Goal: Transaction & Acquisition: Book appointment/travel/reservation

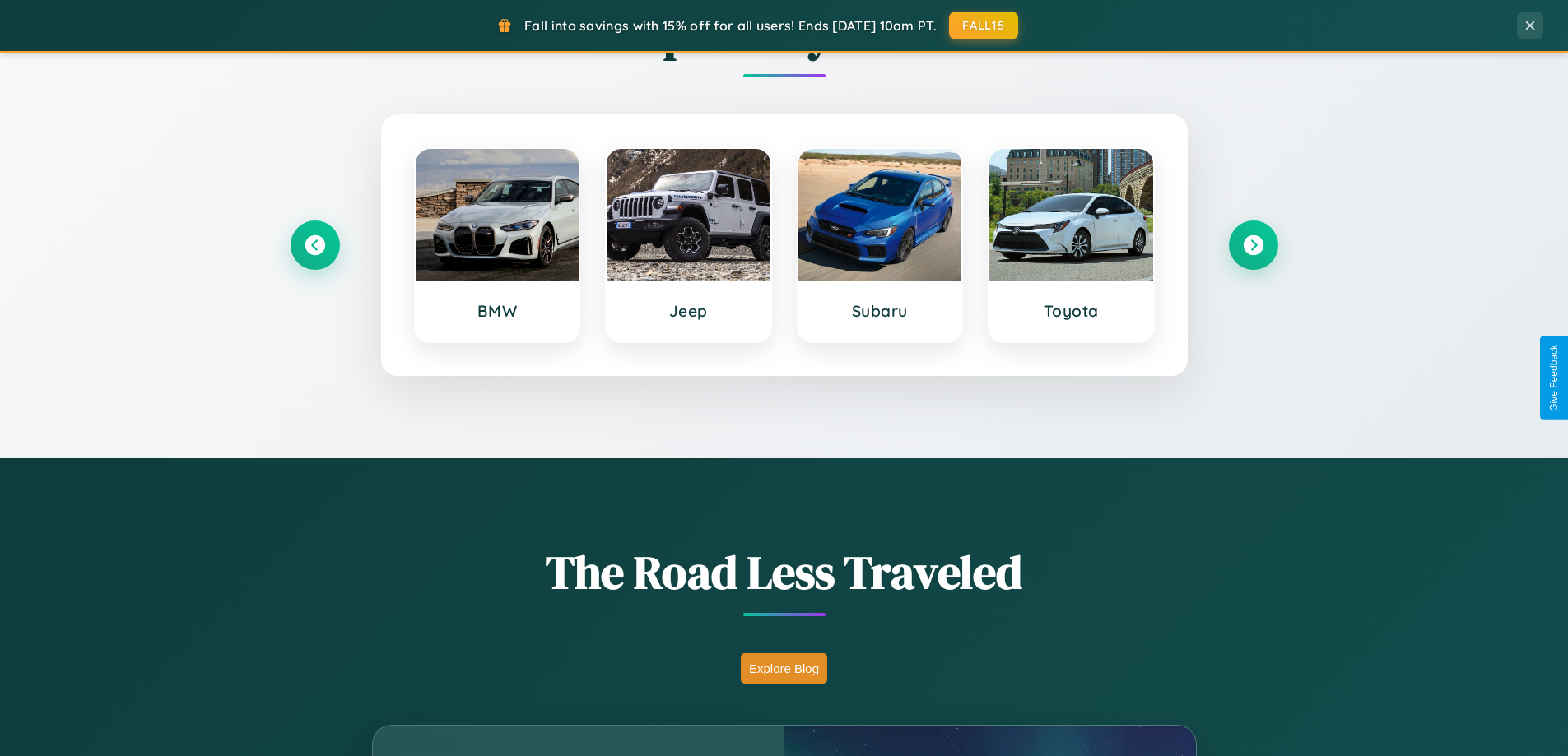
scroll to position [3166, 0]
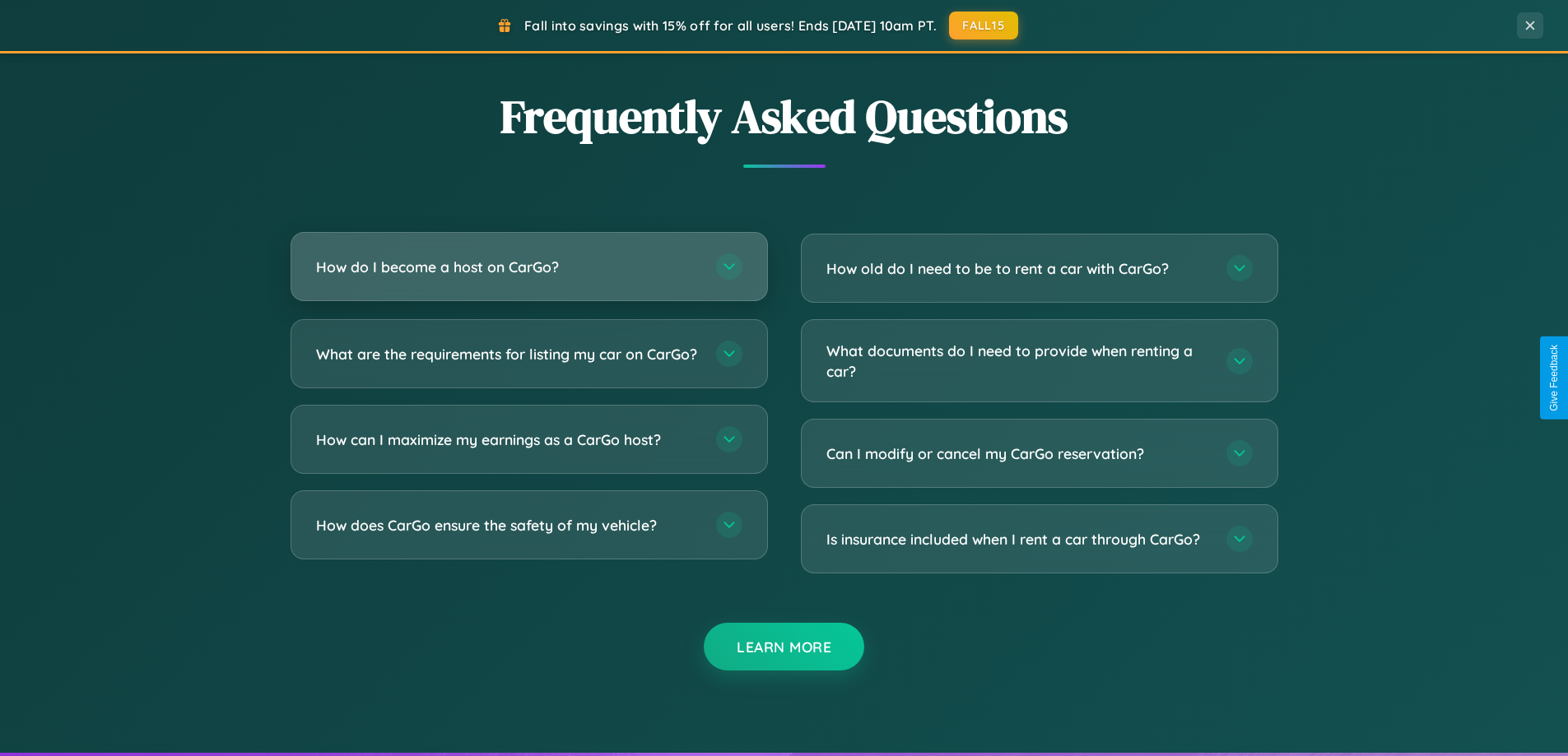
click at [528, 266] on h3 "How do I become a host on CarGo?" at bounding box center [507, 267] width 384 height 20
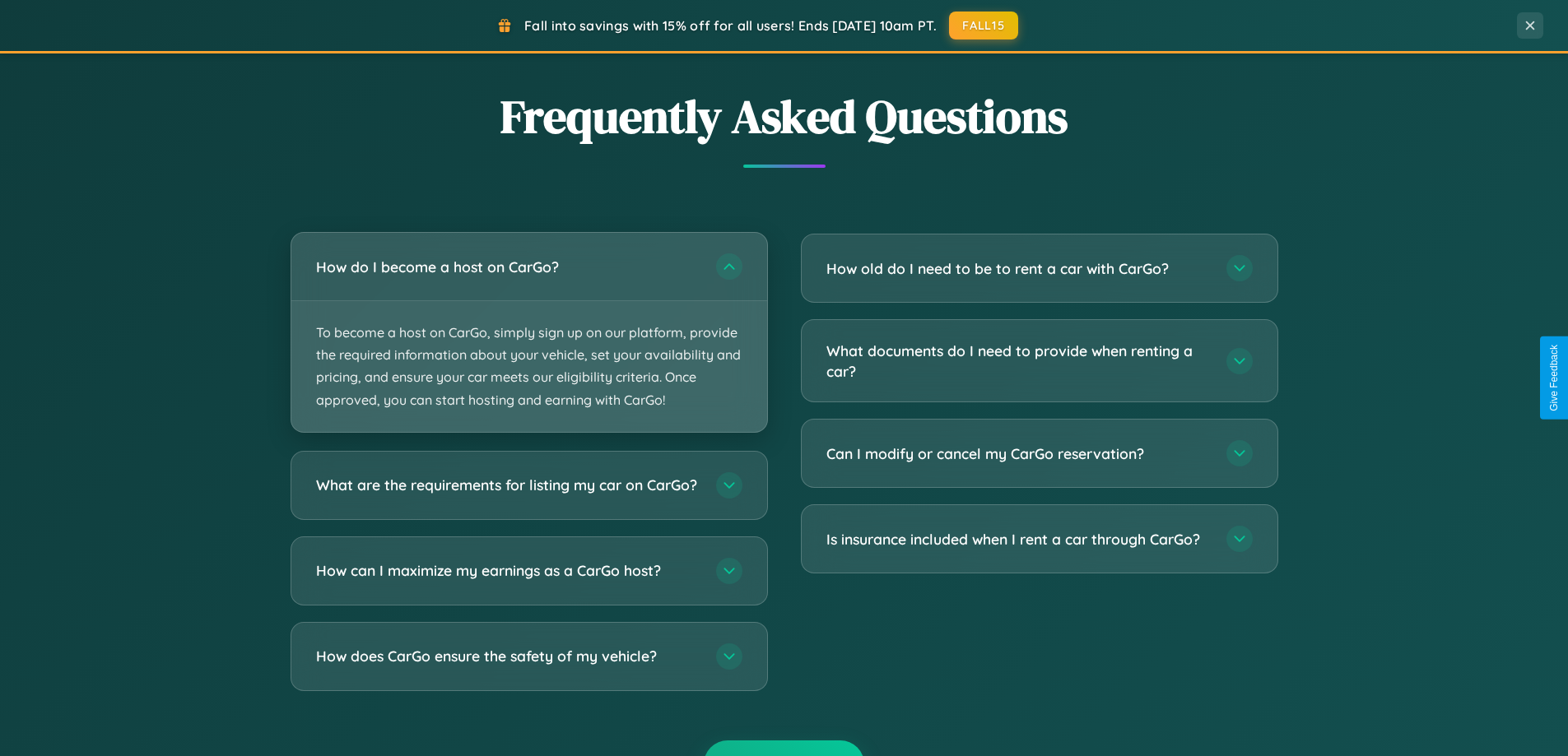
click at [528, 331] on p "To become a host on CarGo, simply sign up on our platform, provide the required…" at bounding box center [529, 367] width 476 height 131
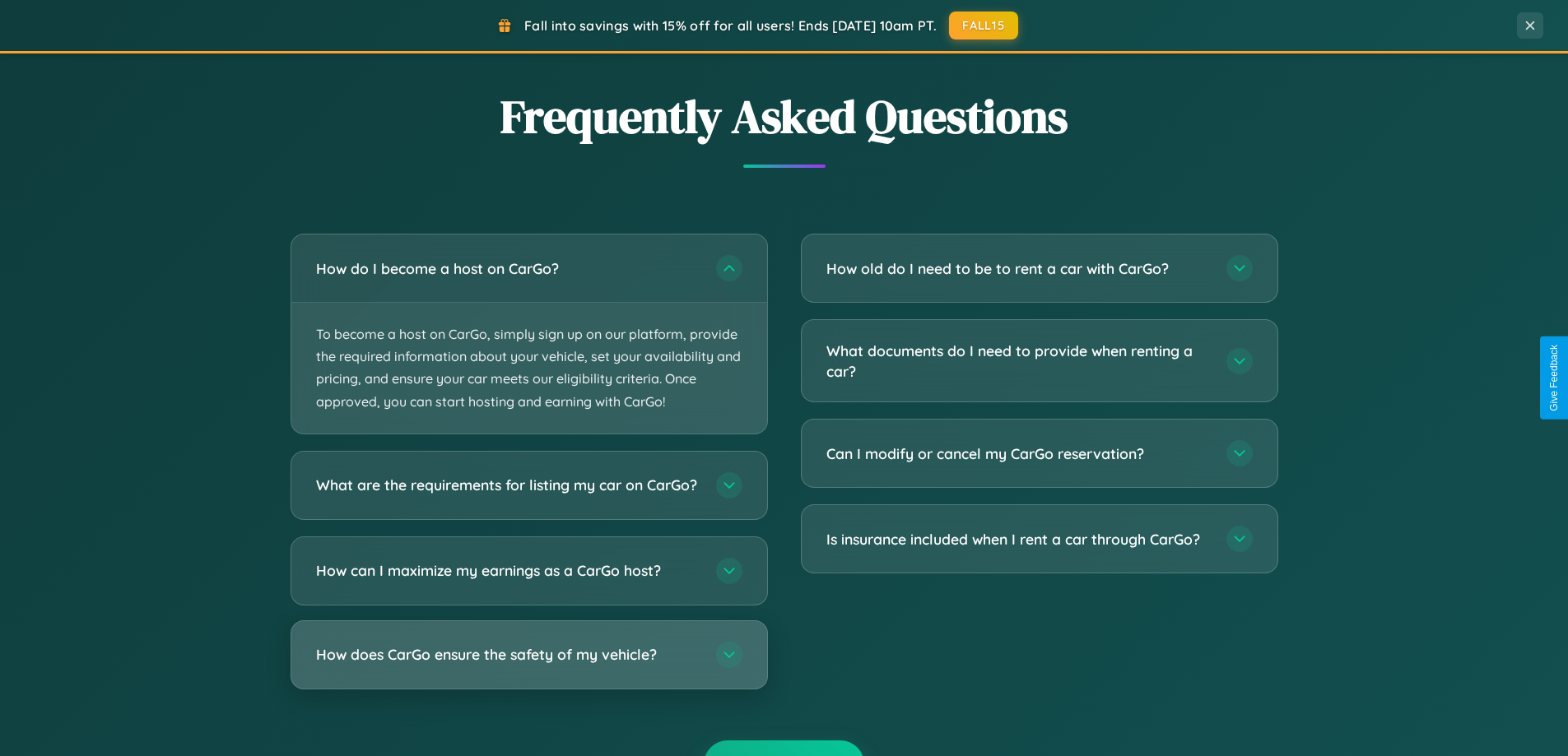
click at [528, 665] on h3 "How does CarGo ensure the safety of my vehicle?" at bounding box center [507, 655] width 384 height 20
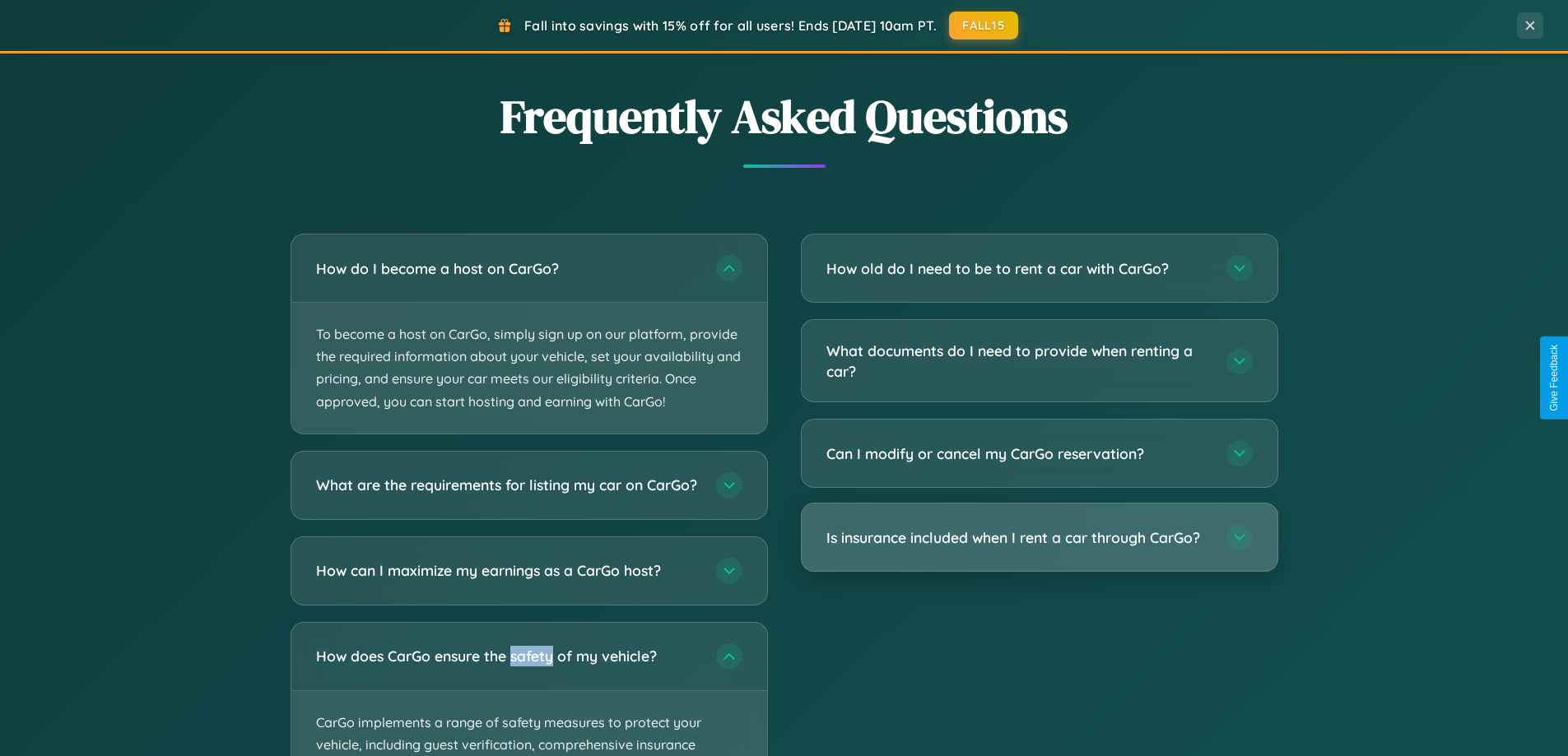
click at [1038, 537] on h3 "Is insurance included when I rent a car through CarGo?" at bounding box center [1018, 538] width 384 height 20
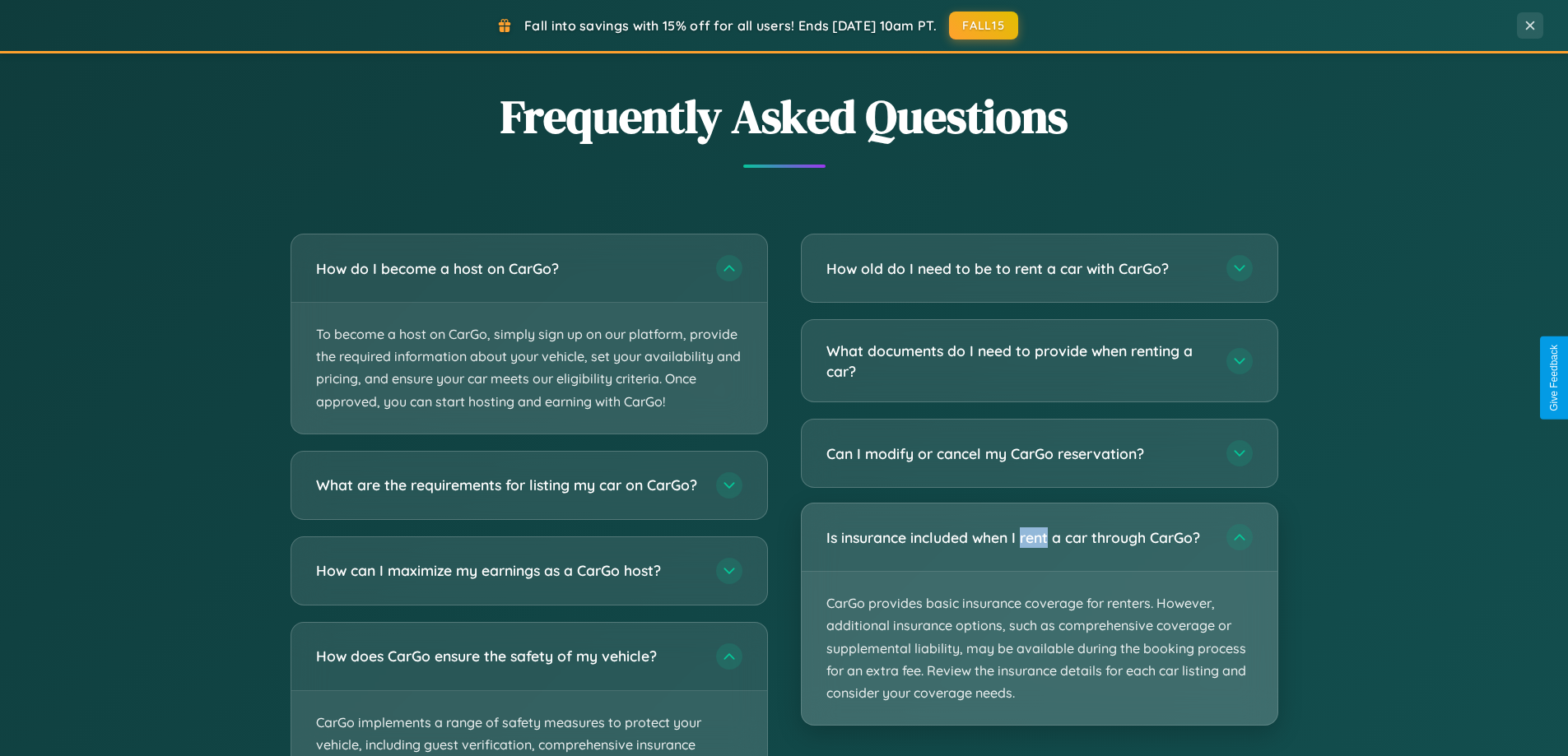
click at [1038, 614] on p "CarGo provides basic insurance coverage for renters. However, additional insura…" at bounding box center [1039, 648] width 476 height 153
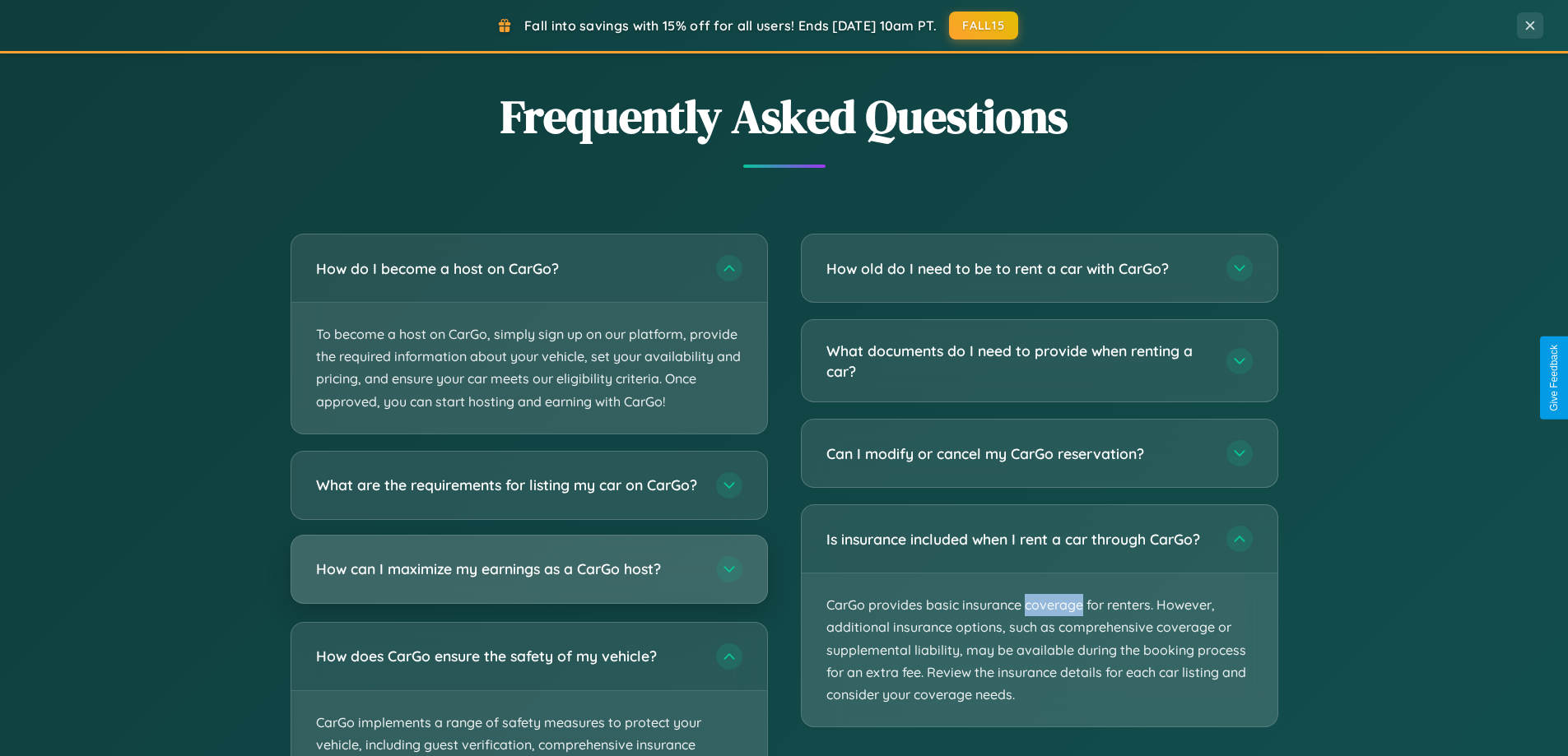
click at [528, 579] on h3 "How can I maximize my earnings as a CarGo host?" at bounding box center [507, 569] width 384 height 20
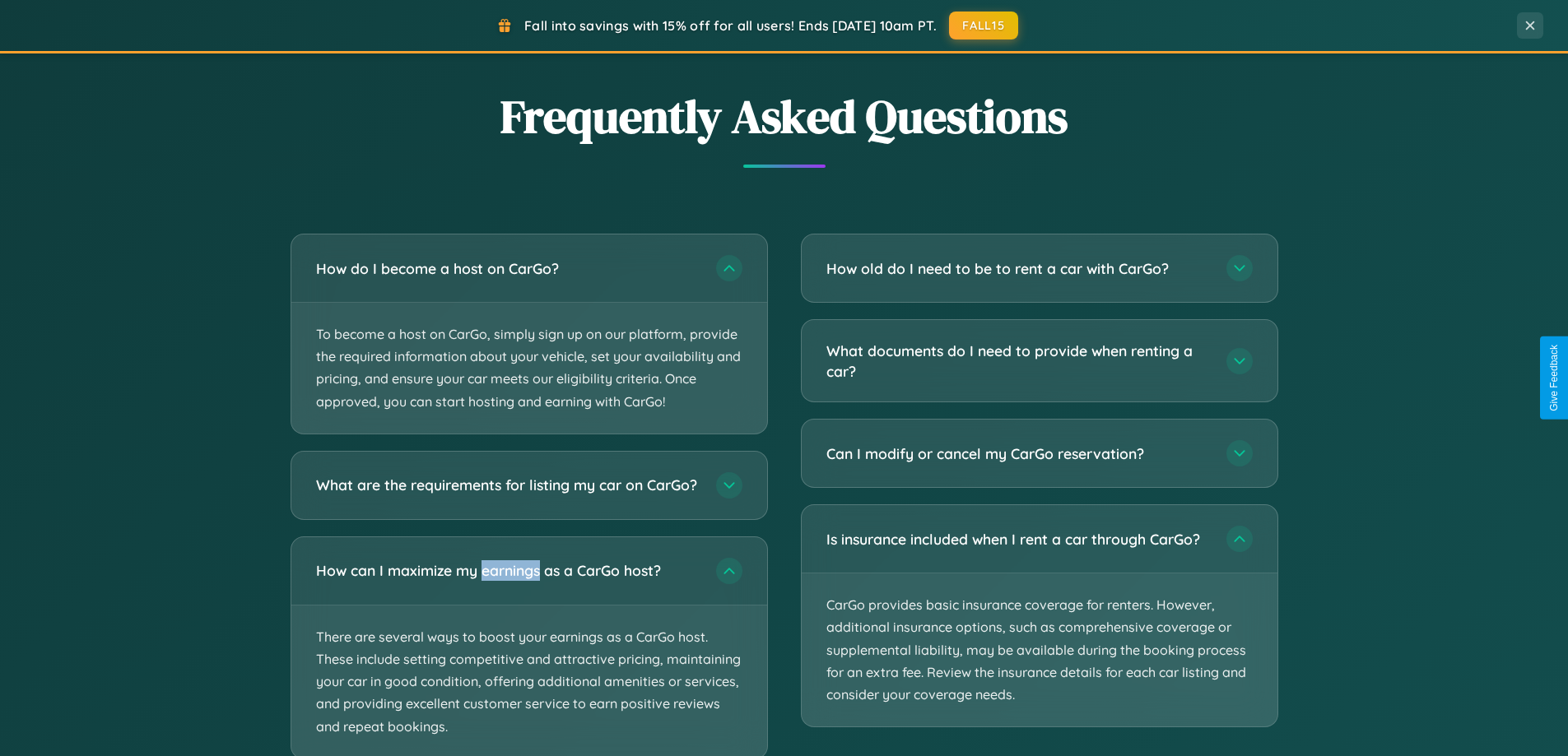
scroll to position [3423, 0]
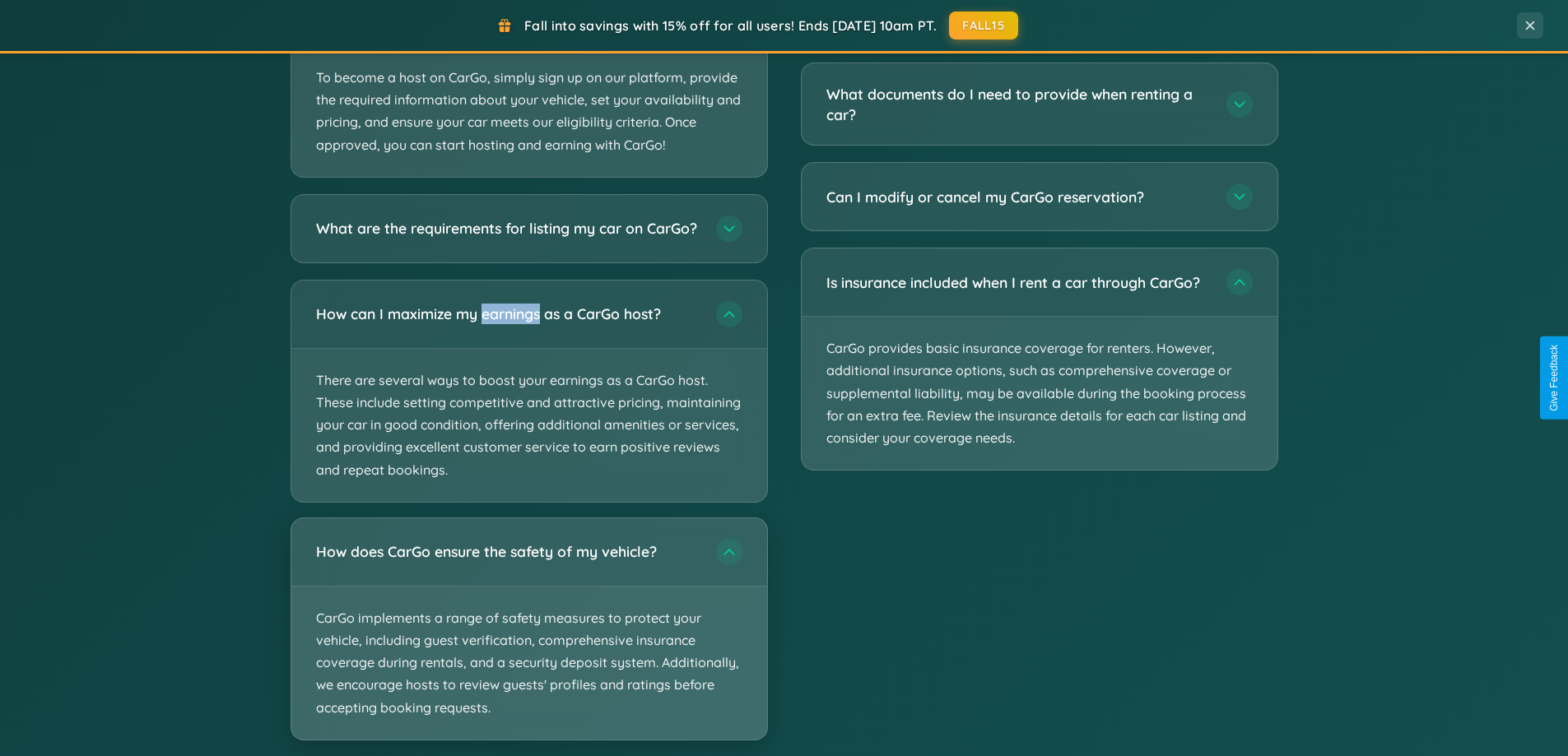
click at [528, 642] on p "CarGo implements a range of safety measures to protect your vehicle, including …" at bounding box center [529, 663] width 476 height 153
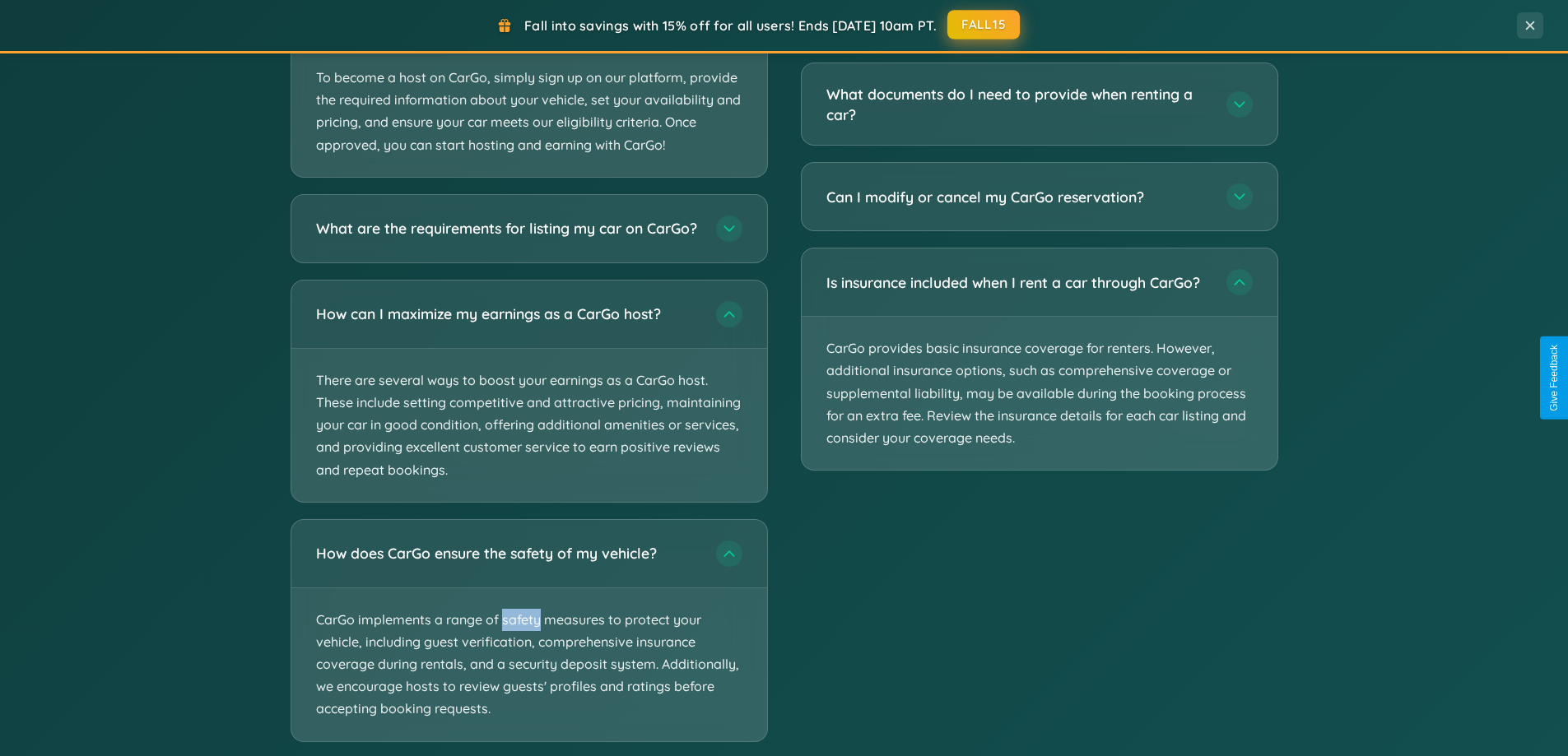
click at [984, 25] on button "FALL15" at bounding box center [983, 25] width 73 height 30
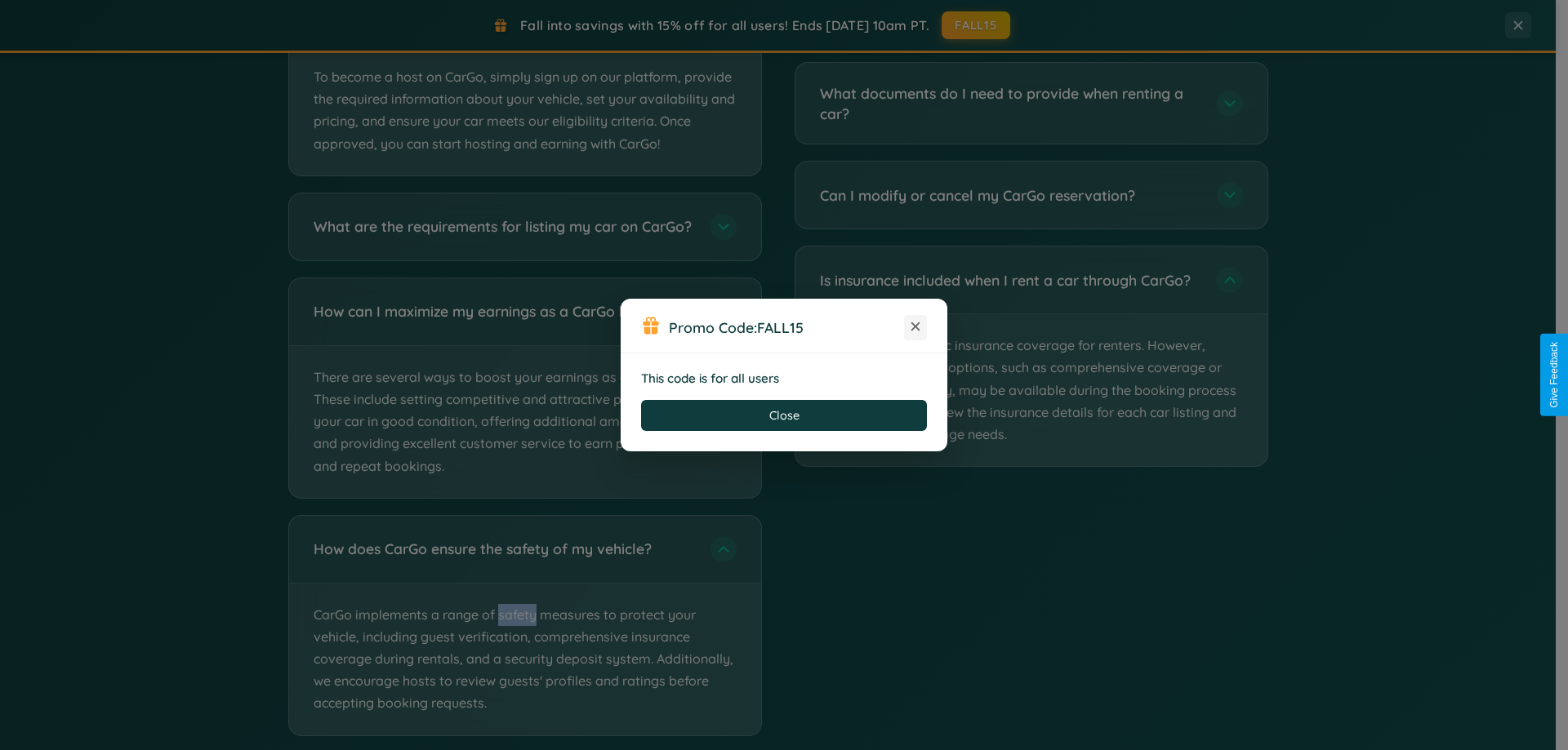
click at [916, 327] on icon at bounding box center [916, 327] width 17 height 17
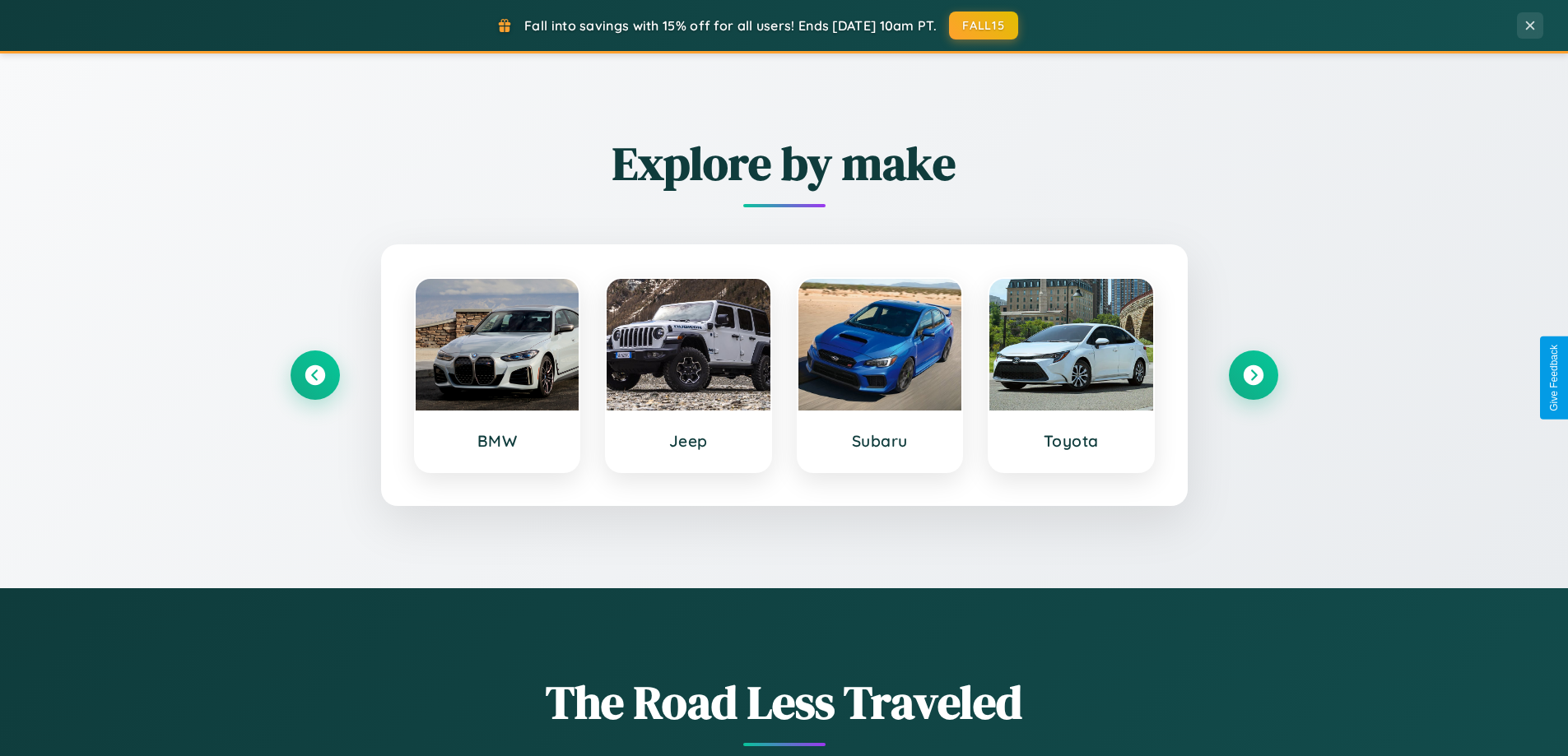
scroll to position [709, 0]
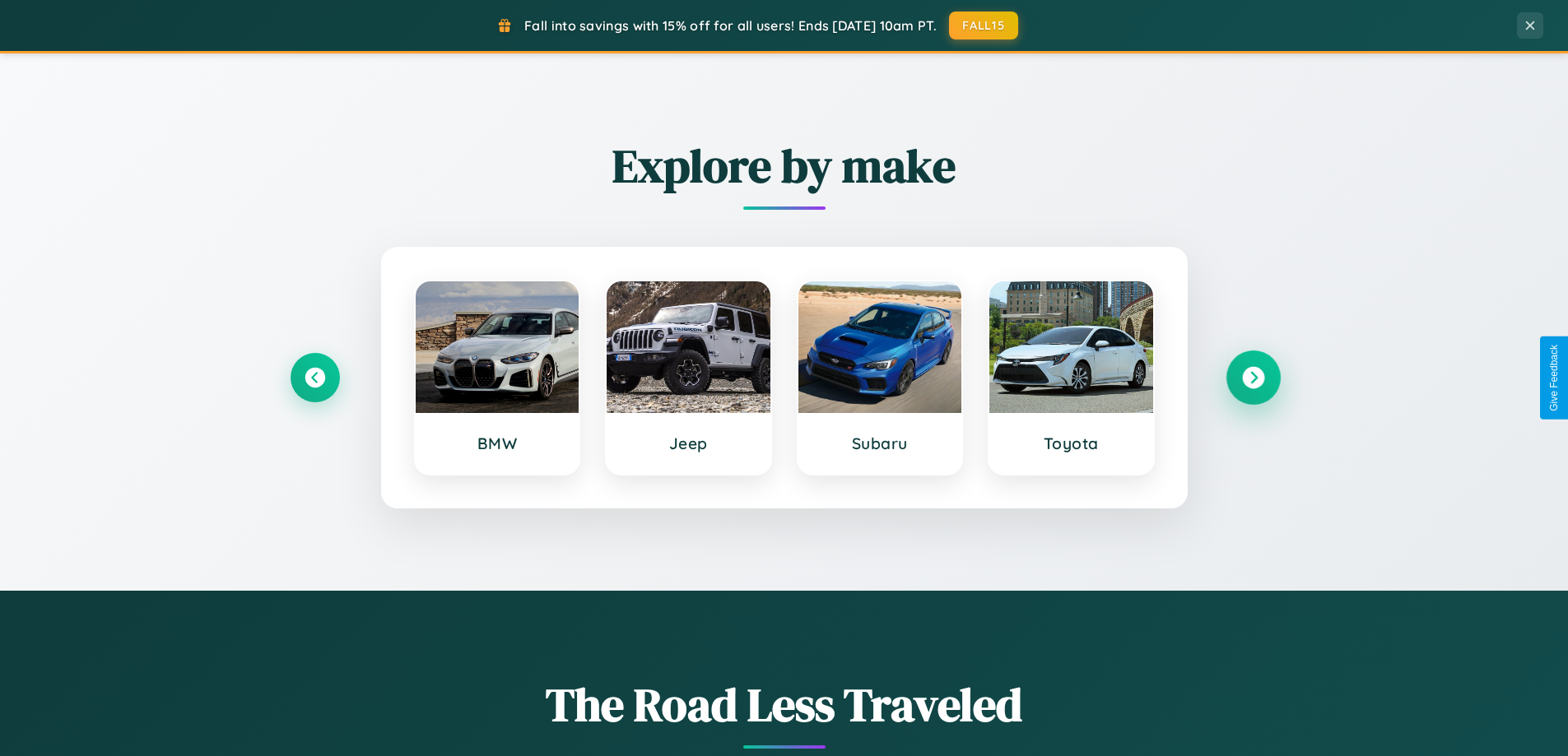
click at [1252, 378] on icon at bounding box center [1253, 378] width 22 height 22
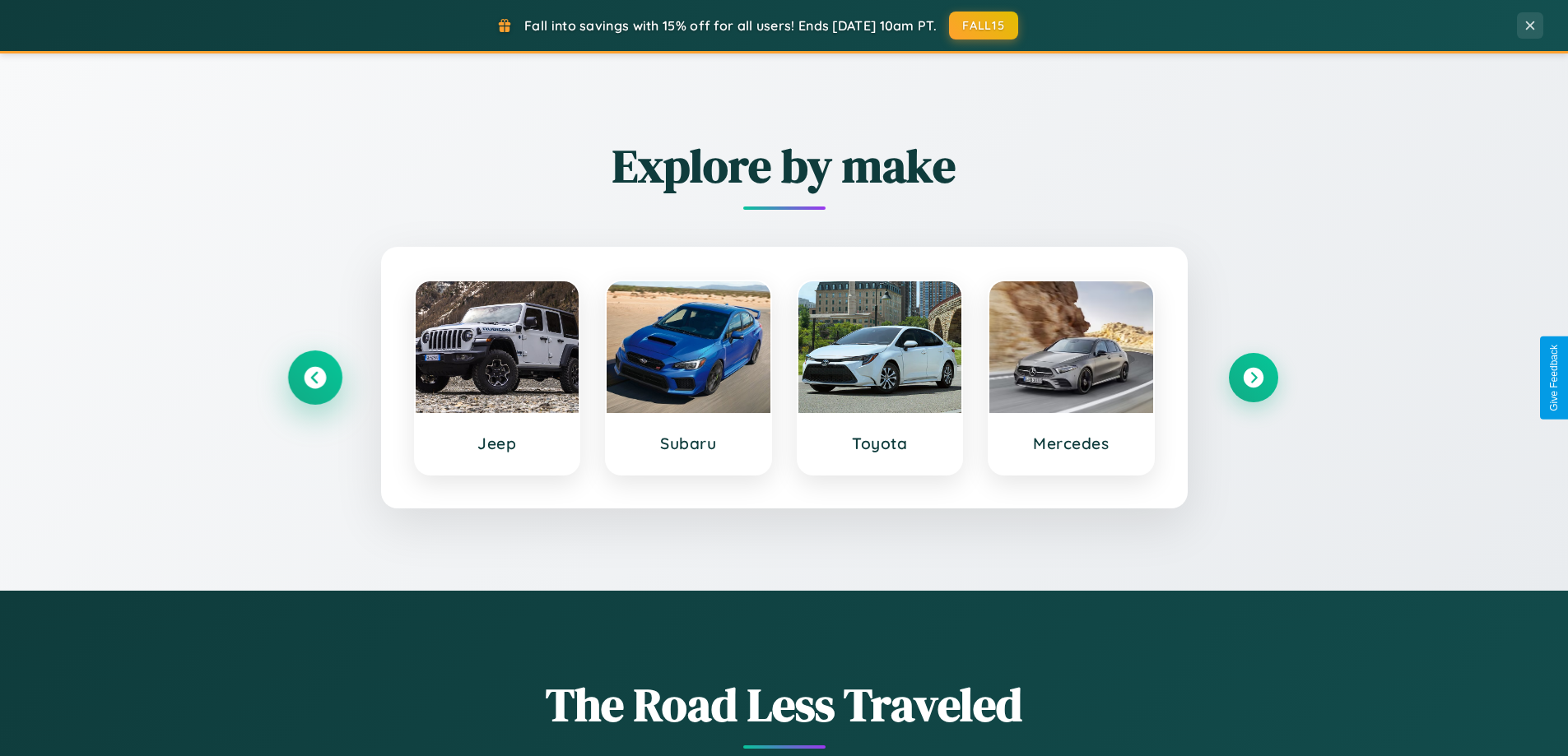
click at [315, 378] on icon at bounding box center [315, 378] width 22 height 22
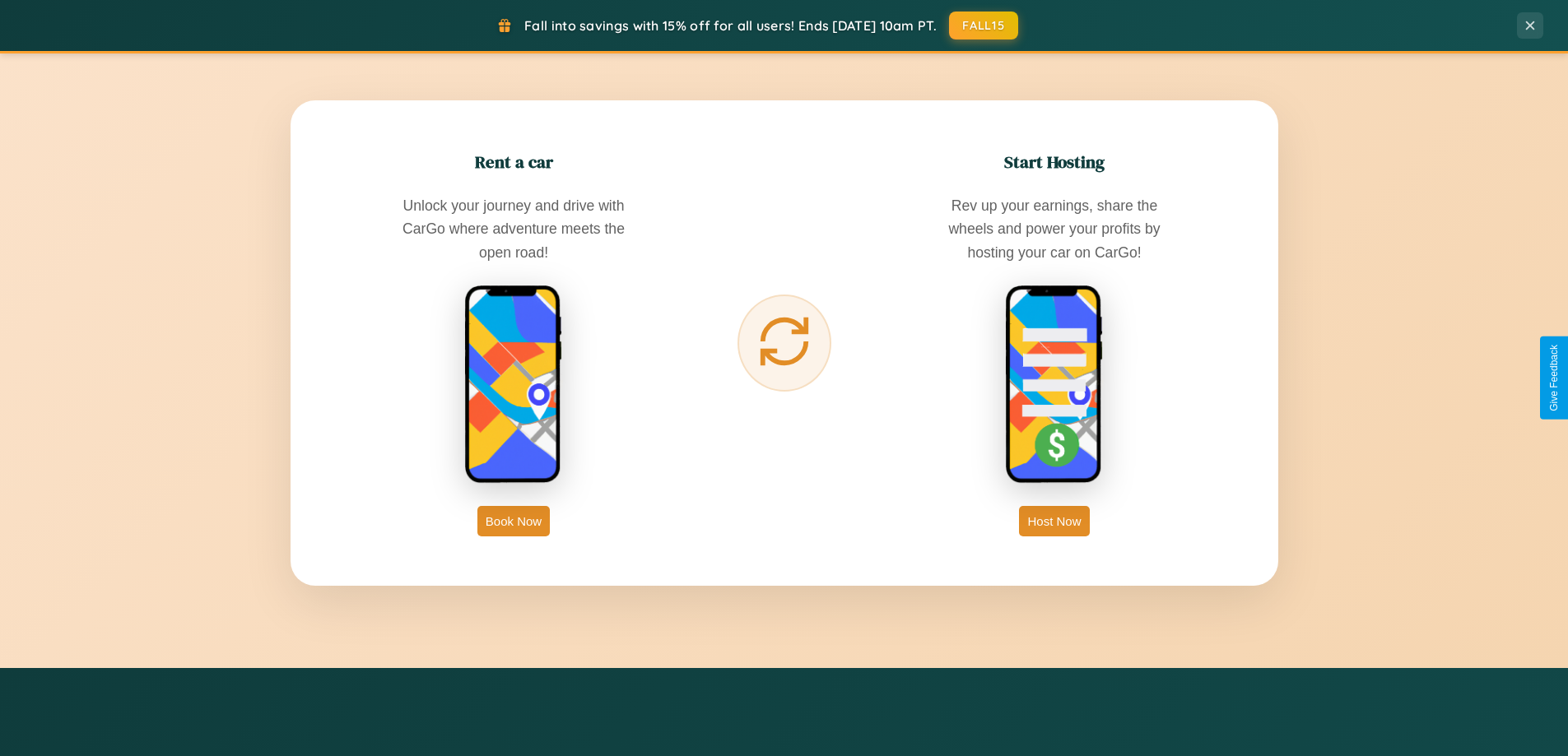
scroll to position [2644, 0]
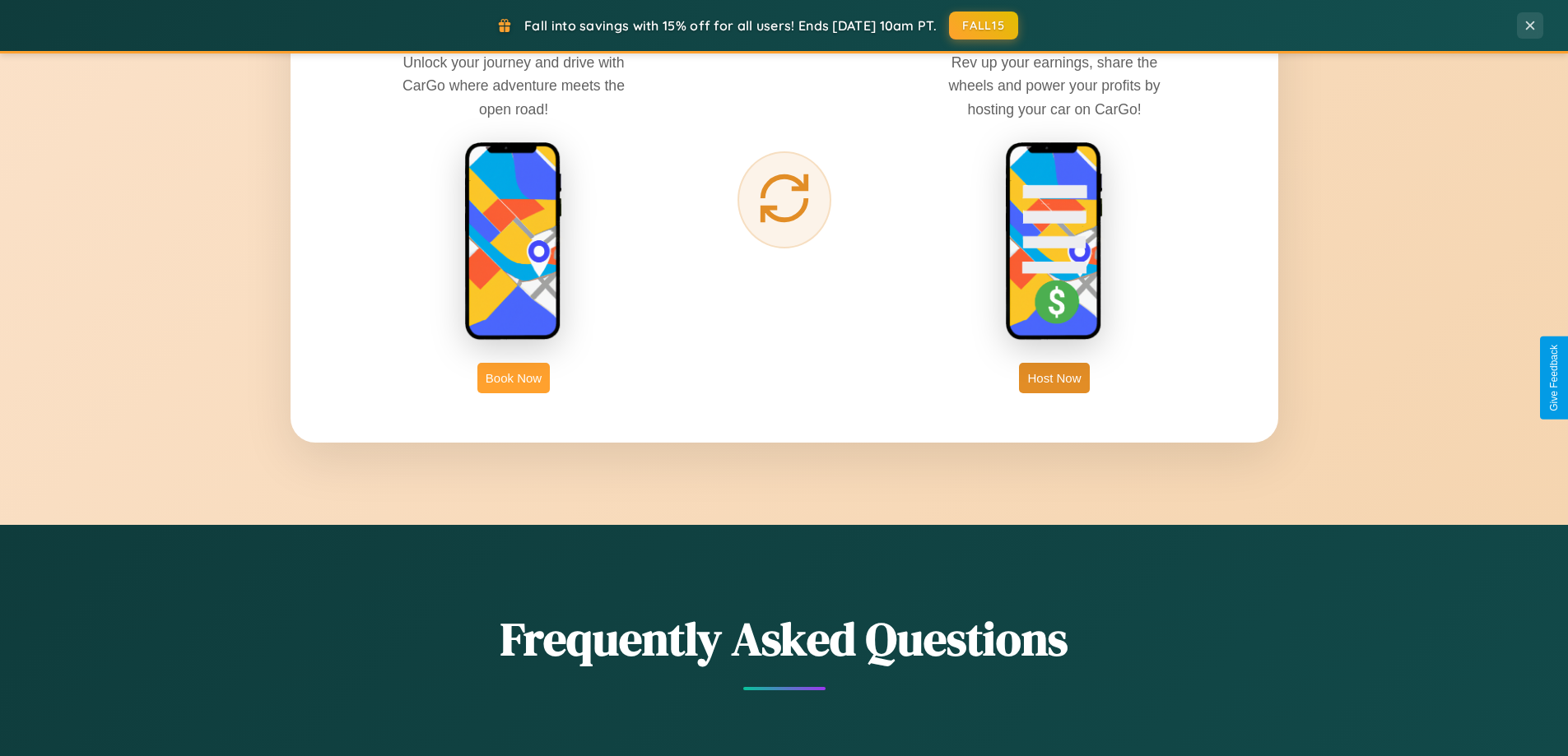
click at [514, 378] on button "Book Now" at bounding box center [514, 378] width 73 height 31
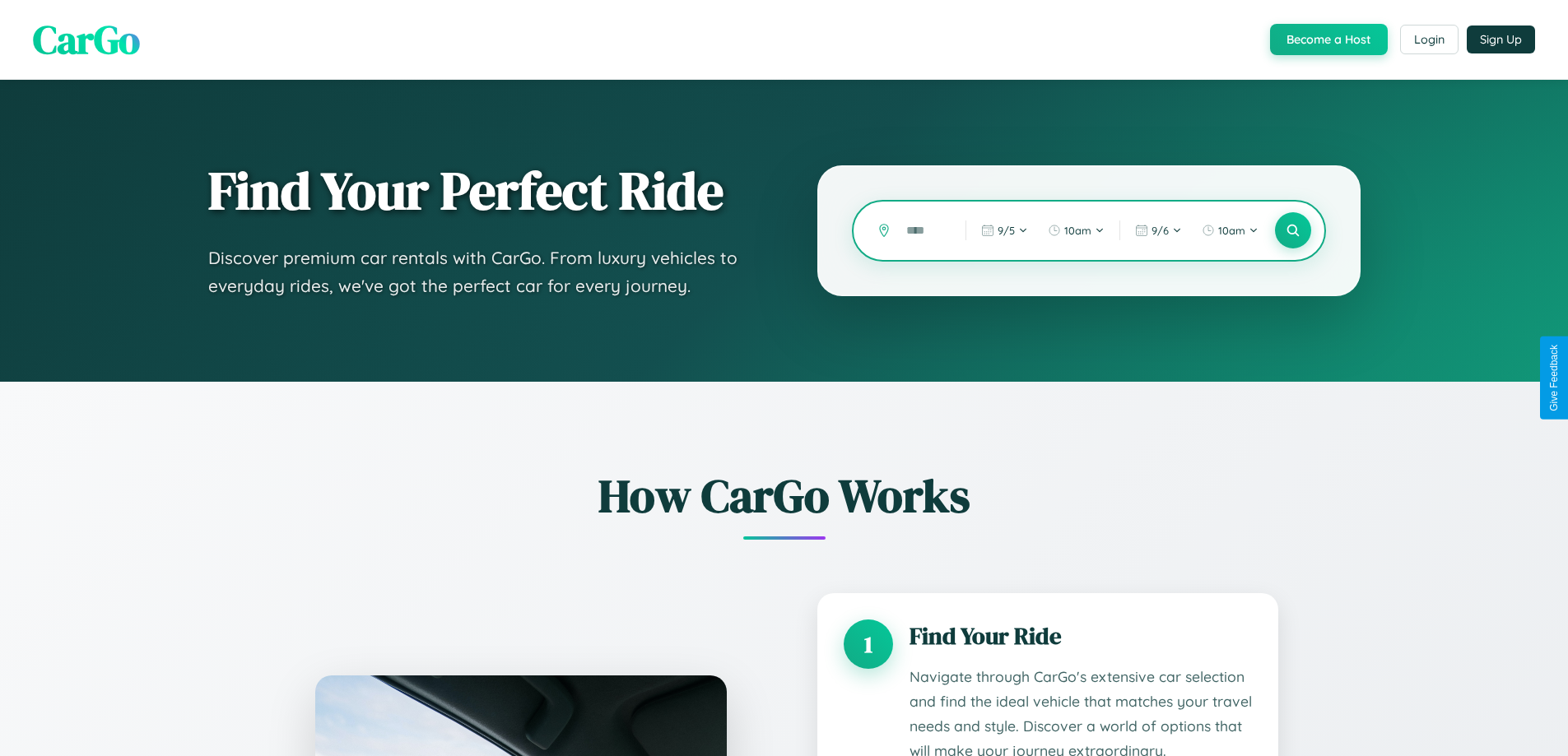
click at [924, 230] on input "text" at bounding box center [923, 230] width 51 height 29
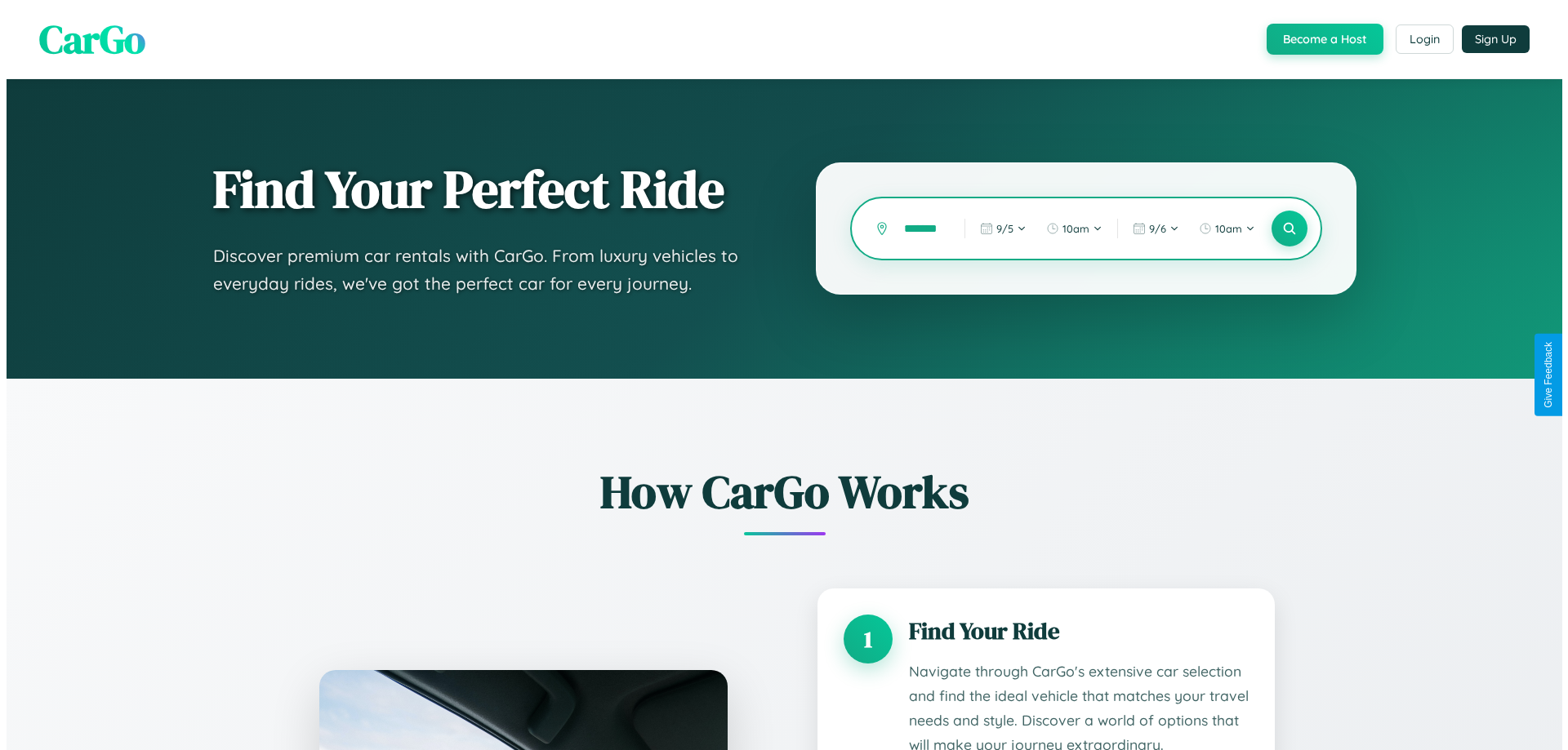
scroll to position [0, 15]
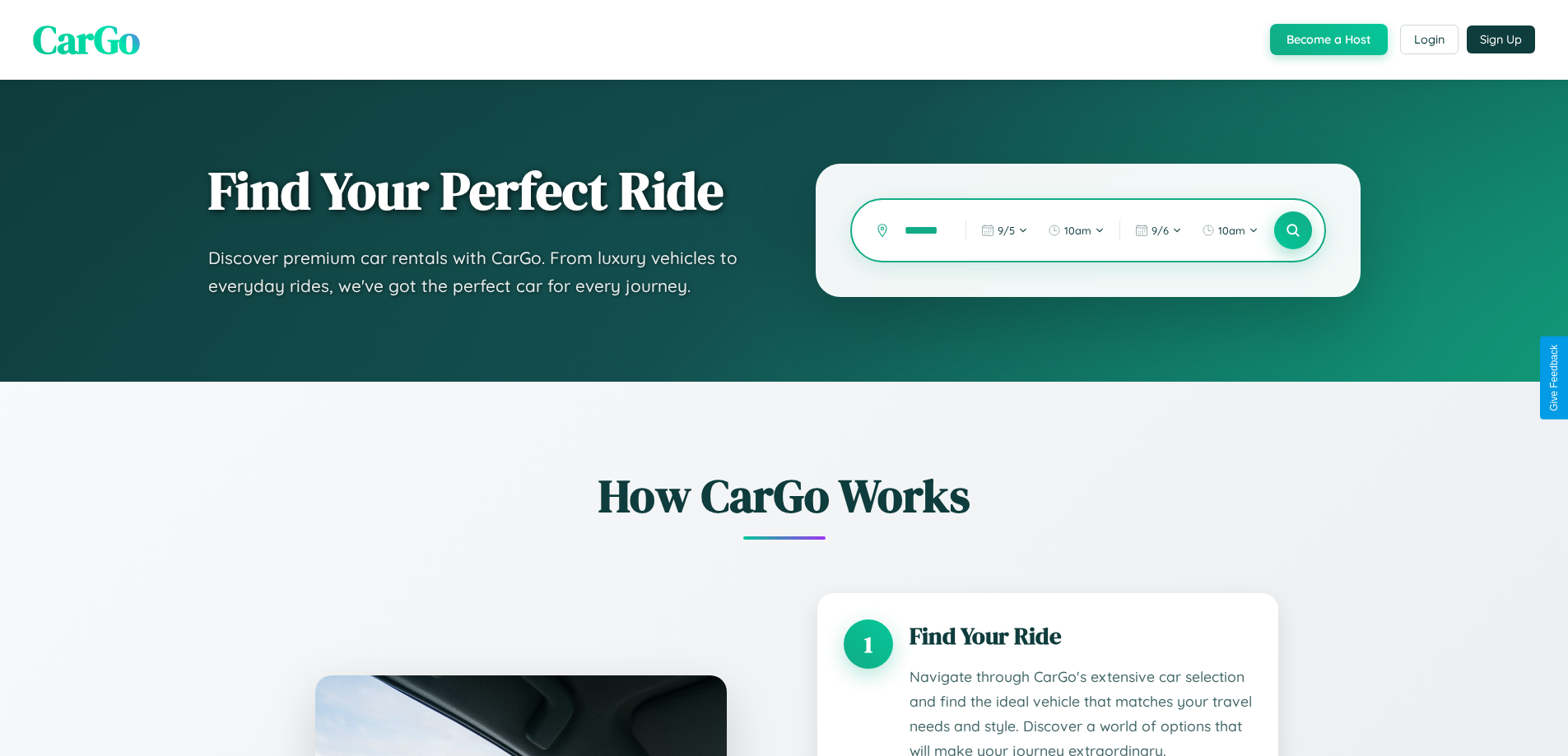
type input "*******"
click at [1292, 230] on icon at bounding box center [1292, 231] width 16 height 16
